Goal: Register for event/course

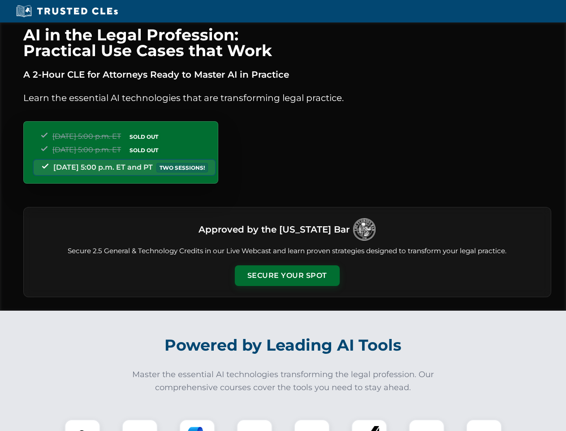
click at [287, 275] on button "Secure Your Spot" at bounding box center [287, 275] width 105 height 21
click at [83, 425] on img at bounding box center [83, 437] width 26 height 26
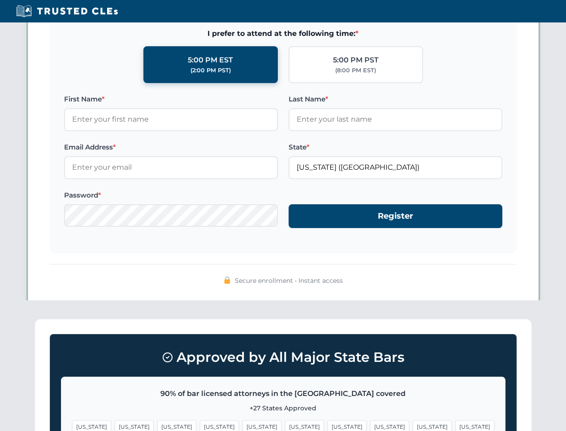
click at [328, 425] on span "[US_STATE]" at bounding box center [347, 426] width 39 height 13
click at [413, 425] on span "[US_STATE]" at bounding box center [432, 426] width 39 height 13
